Goal: Information Seeking & Learning: Check status

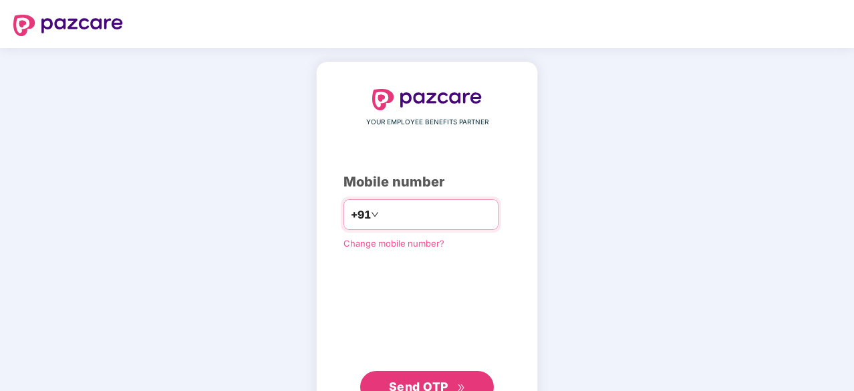
drag, startPoint x: 0, startPoint y: 0, endPoint x: 422, endPoint y: 209, distance: 471.1
click at [422, 209] on input "number" at bounding box center [437, 214] width 110 height 21
type input "**********"
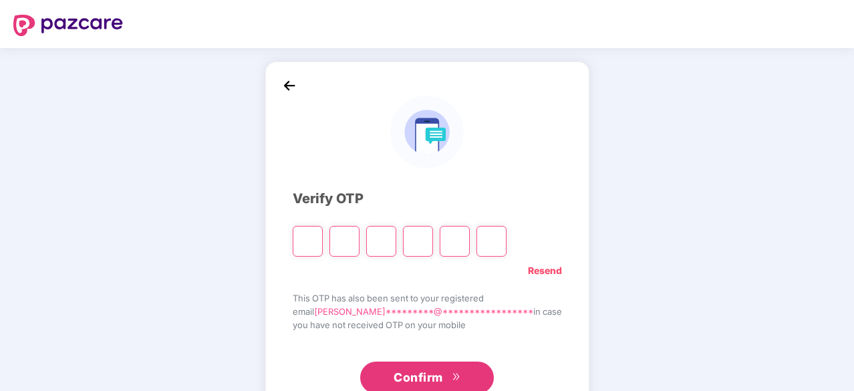
type input "*"
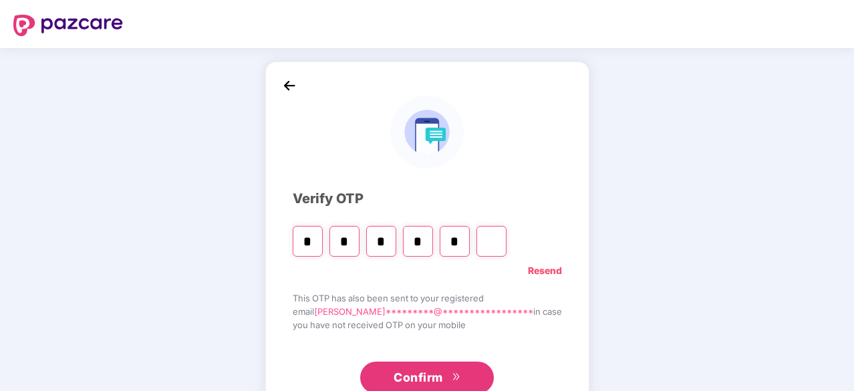
type input "*"
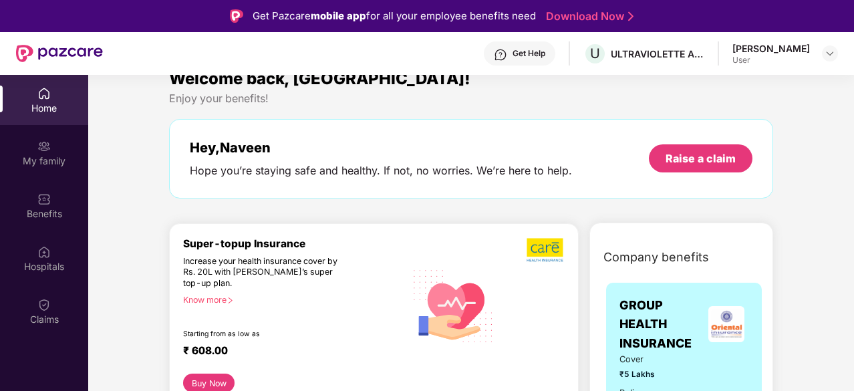
scroll to position [19, 0]
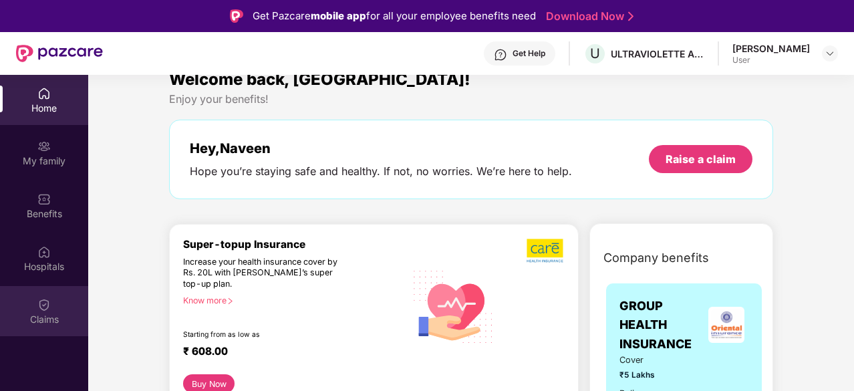
click at [34, 309] on div "Claims" at bounding box center [44, 311] width 88 height 50
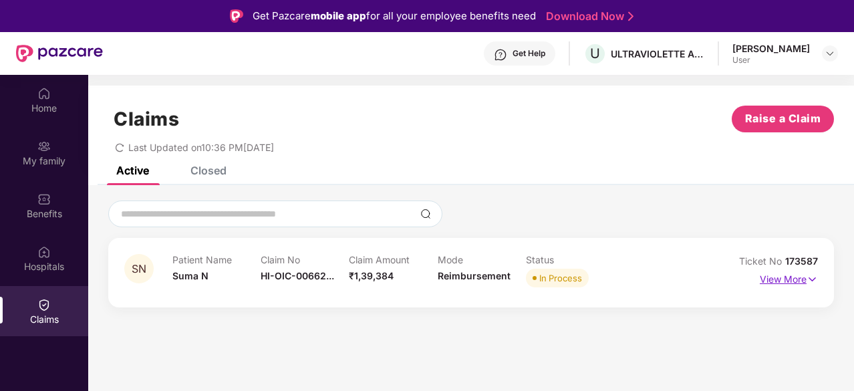
click at [789, 279] on p "View More" at bounding box center [789, 278] width 58 height 18
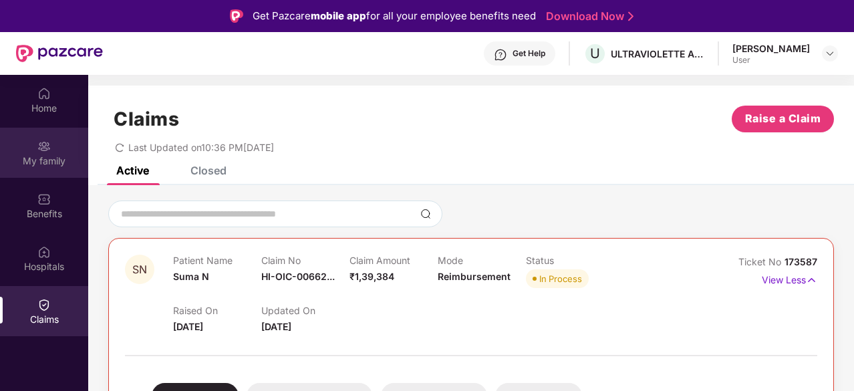
click at [51, 161] on div "My family" at bounding box center [44, 160] width 88 height 13
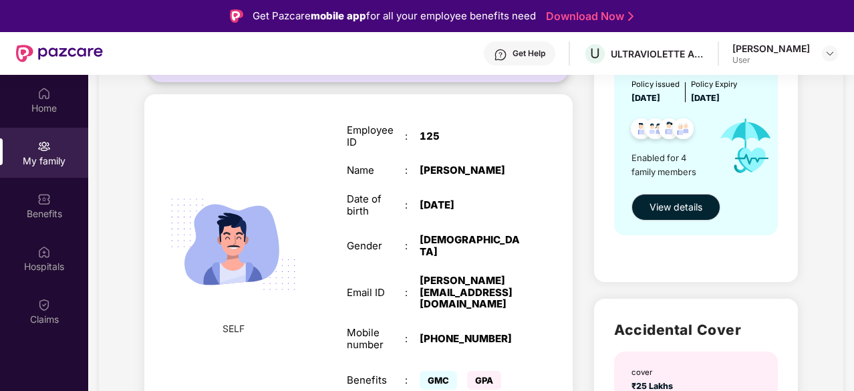
scroll to position [193, 0]
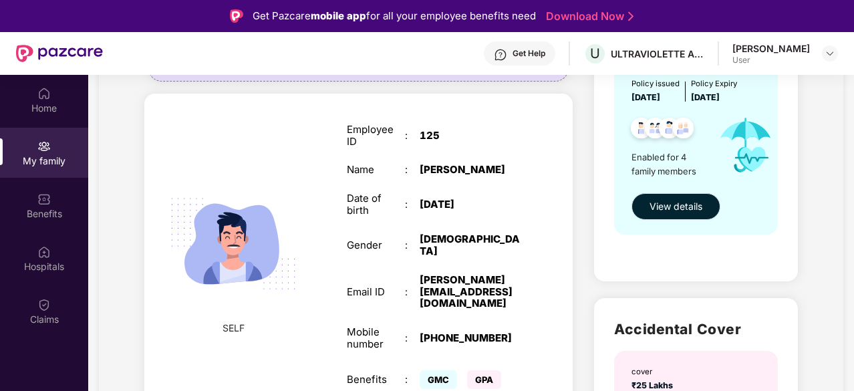
click at [669, 207] on span "View details" at bounding box center [676, 206] width 53 height 15
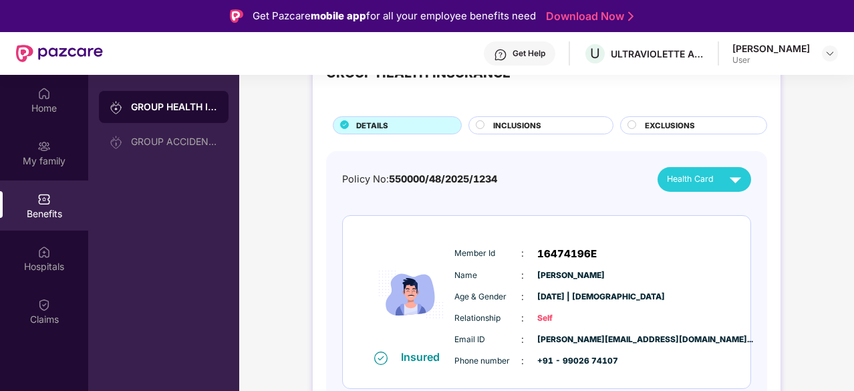
scroll to position [59, 0]
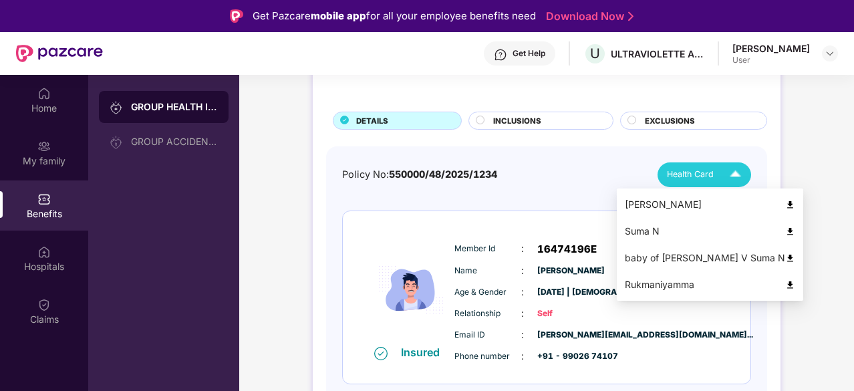
click at [731, 168] on img at bounding box center [735, 174] width 23 height 23
click at [785, 258] on img at bounding box center [790, 258] width 10 height 10
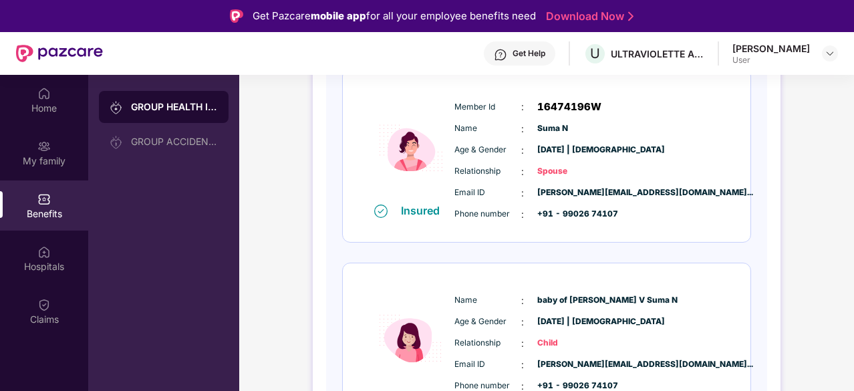
scroll to position [395, 0]
